Goal: Information Seeking & Learning: Learn about a topic

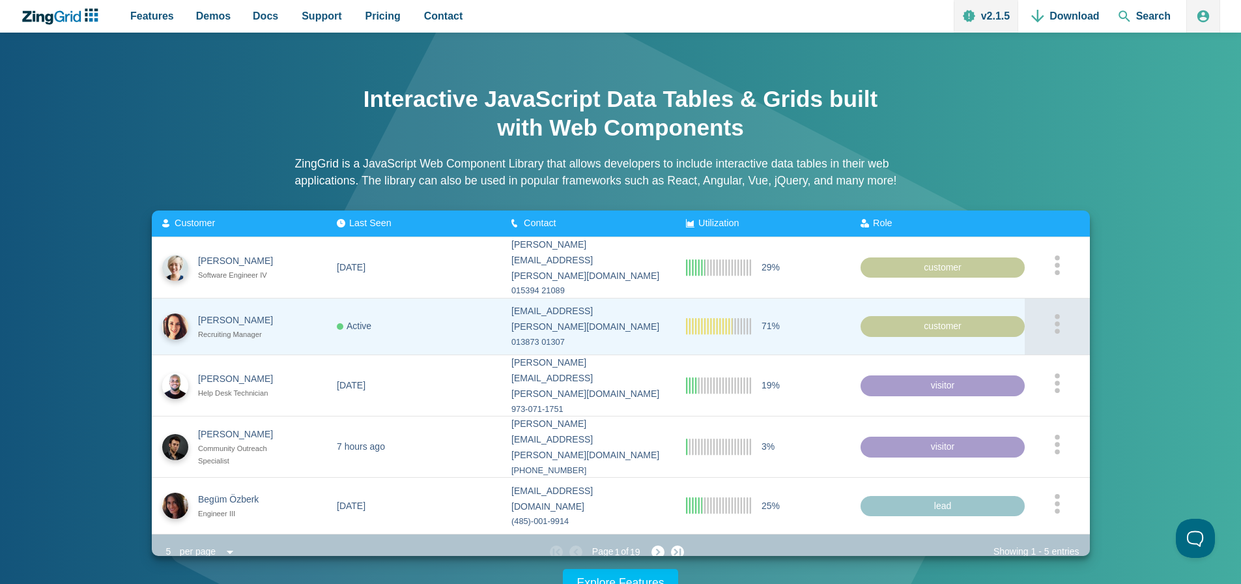
click at [1055, 329] on circle "App Content" at bounding box center [1057, 331] width 5 height 5
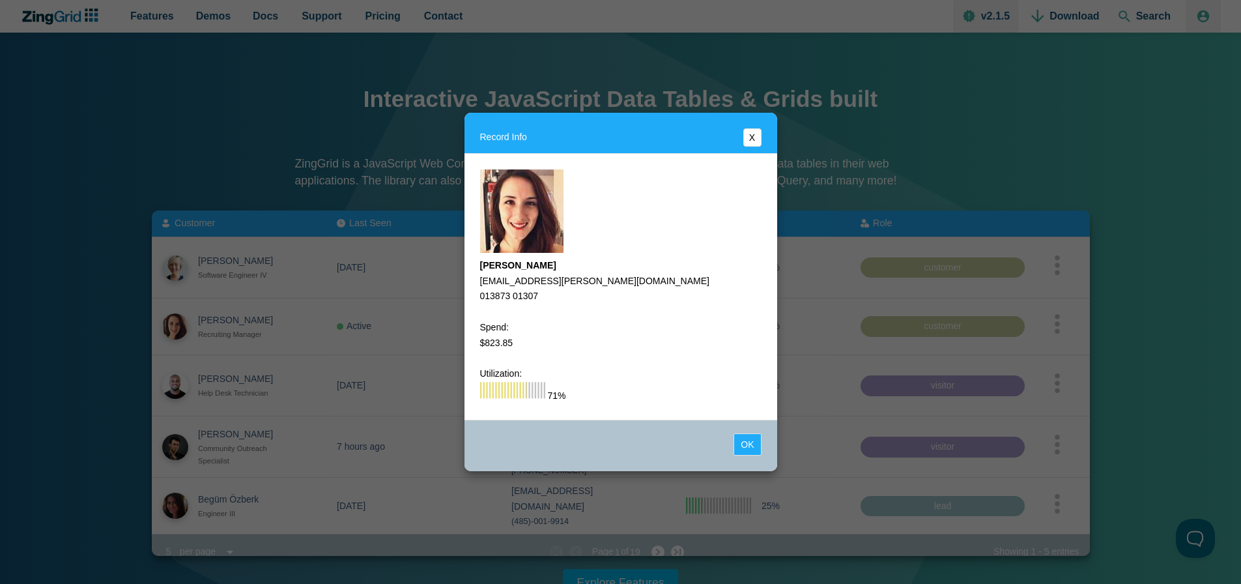
click at [752, 130] on button "X" at bounding box center [752, 137] width 18 height 18
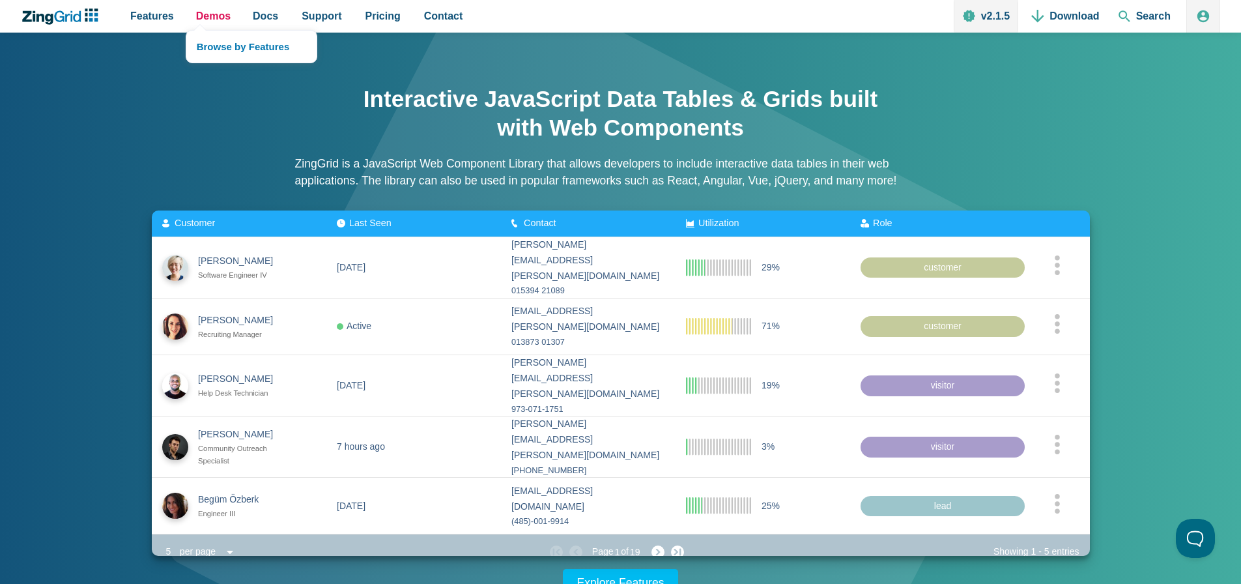
click at [211, 14] on span "Demos" at bounding box center [213, 16] width 35 height 18
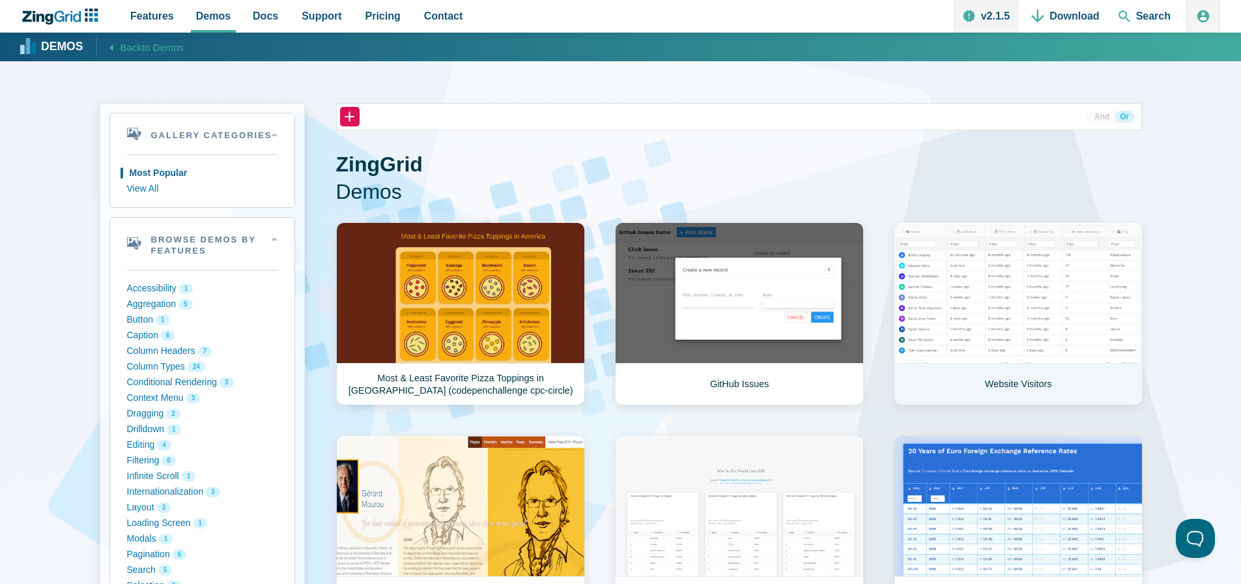
click at [913, 292] on link "Website Visitors" at bounding box center [1018, 313] width 249 height 183
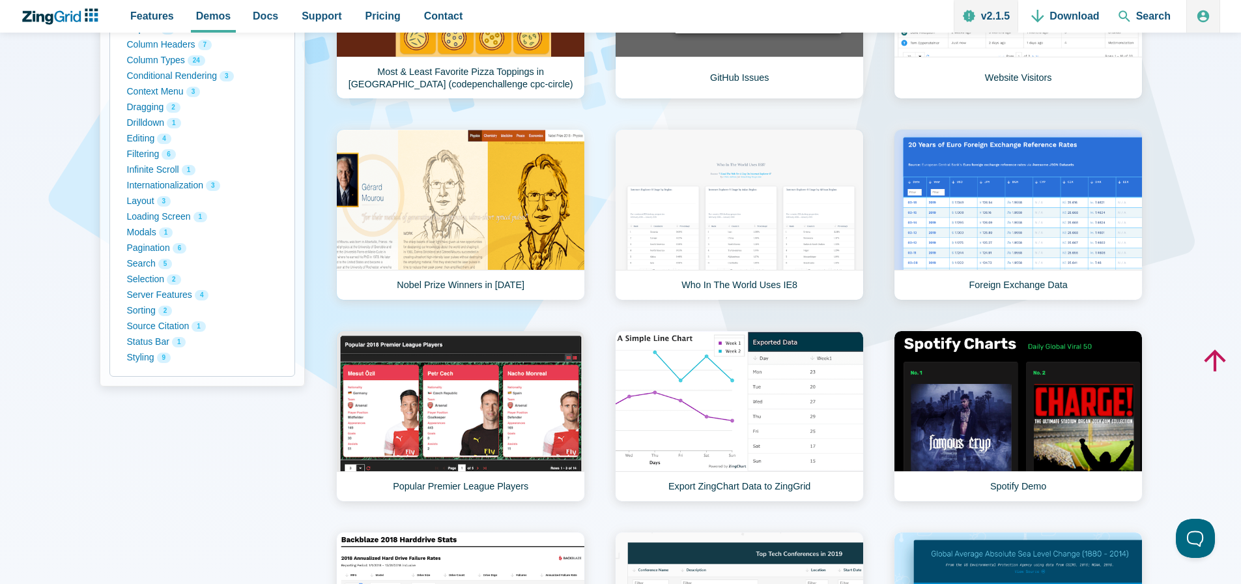
scroll to position [300, 0]
